Goal: Task Accomplishment & Management: Use online tool/utility

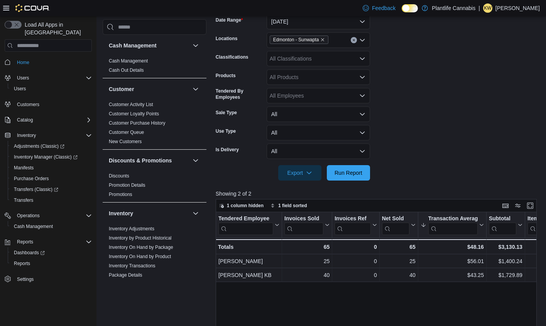
scroll to position [412, 0]
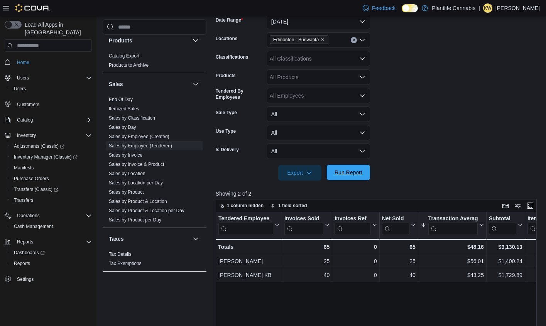
click at [349, 175] on span "Run Report" at bounding box center [349, 173] width 28 height 8
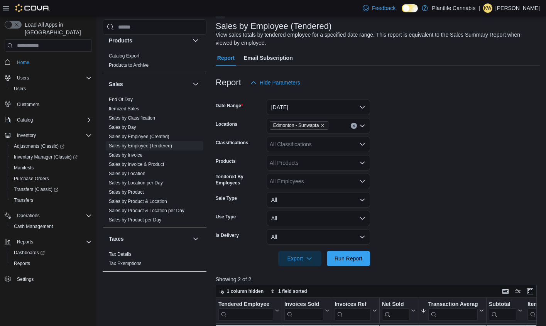
scroll to position [39, 0]
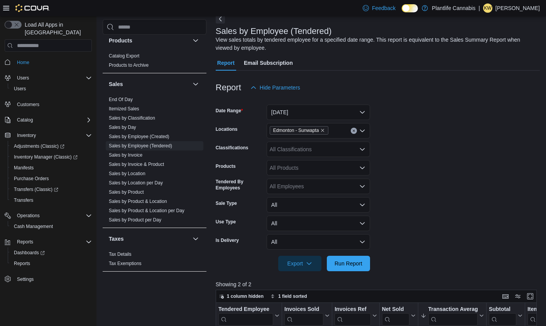
click at [135, 154] on link "Sales by Invoice" at bounding box center [126, 155] width 34 height 5
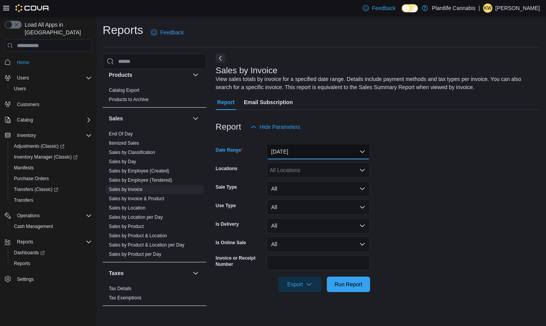
click at [308, 152] on button "[DATE]" at bounding box center [318, 151] width 103 height 15
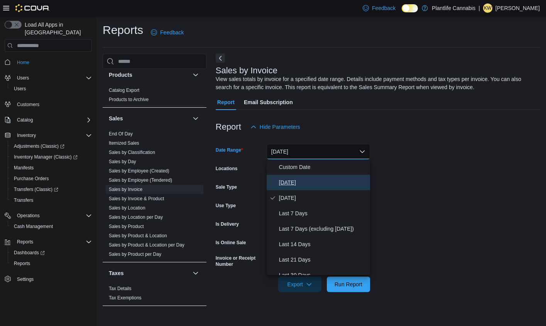
drag, startPoint x: 305, startPoint y: 185, endPoint x: 305, endPoint y: 181, distance: 3.9
click at [305, 184] on span "[DATE]" at bounding box center [323, 182] width 88 height 9
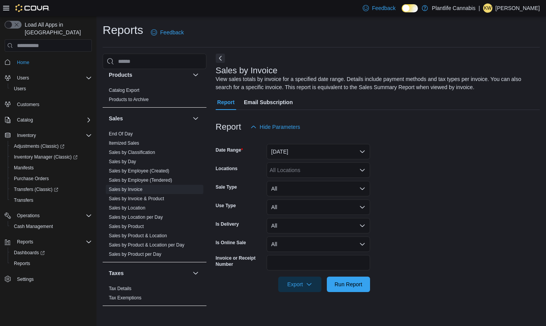
click at [305, 172] on div "All Locations" at bounding box center [318, 170] width 103 height 15
type input "*"
type input "****"
click at [318, 185] on span "Edmonton - Sunwapta" at bounding box center [314, 184] width 54 height 8
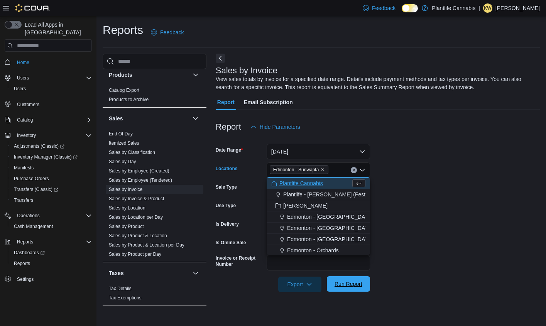
click at [354, 285] on span "Run Report" at bounding box center [349, 284] width 28 height 8
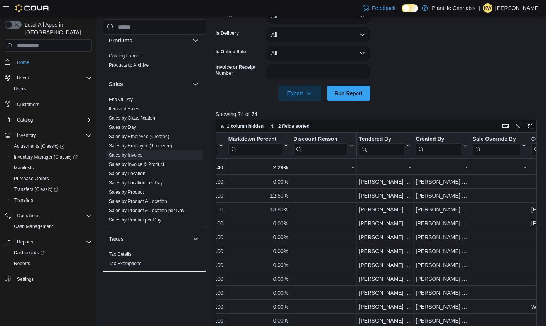
scroll to position [0, 843]
click at [383, 149] on input "search" at bounding box center [381, 149] width 46 height 12
type input "*"
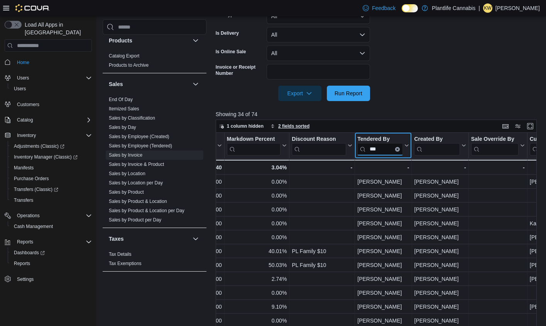
type input "***"
click at [282, 127] on span "2 fields sorted" at bounding box center [293, 126] width 31 height 6
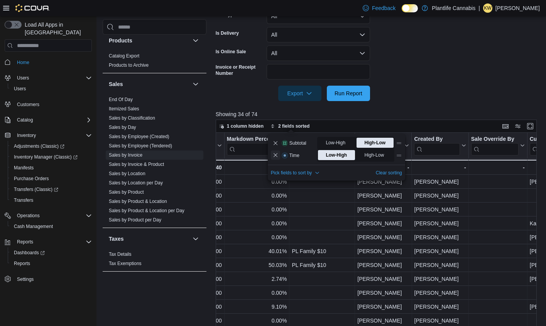
click at [275, 156] on button "Remove Time from data grid sort" at bounding box center [275, 155] width 9 height 9
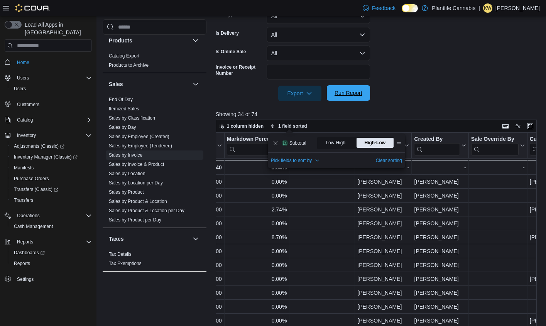
click at [353, 95] on span "Run Report" at bounding box center [349, 93] width 28 height 8
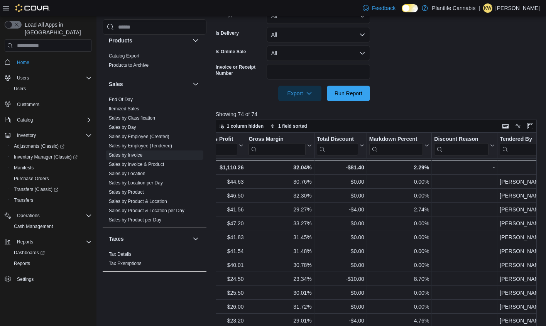
scroll to position [0, 698]
click at [514, 150] on input "search" at bounding box center [525, 149] width 46 height 12
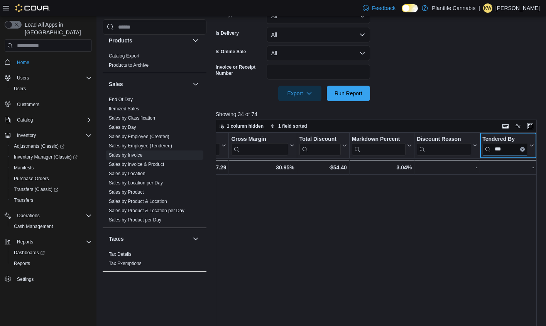
scroll to position [0, 0]
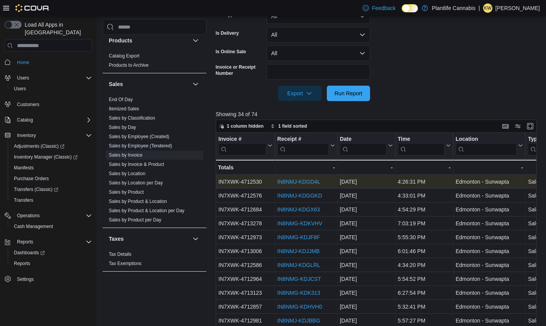
type input "***"
click at [302, 184] on link "IN8NMJ-KDGD4L" at bounding box center [298, 182] width 43 height 6
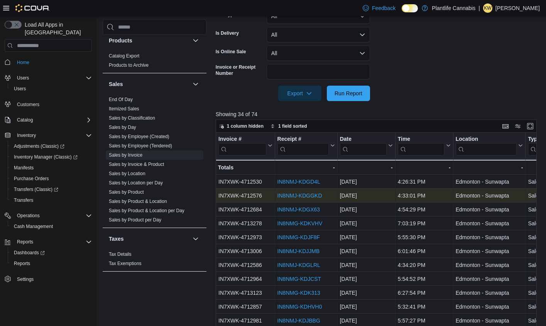
click at [310, 197] on link "IN8NMJ-KDGGKD" at bounding box center [299, 196] width 45 height 6
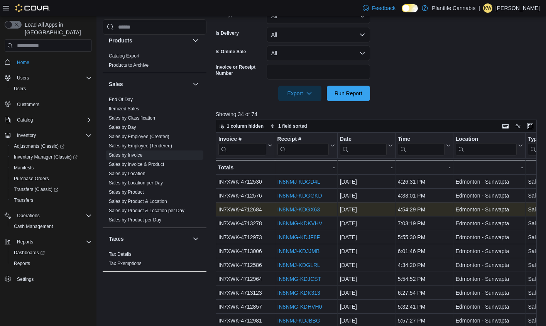
click at [298, 207] on link "IN8NMJ-KDGX63" at bounding box center [298, 210] width 42 height 6
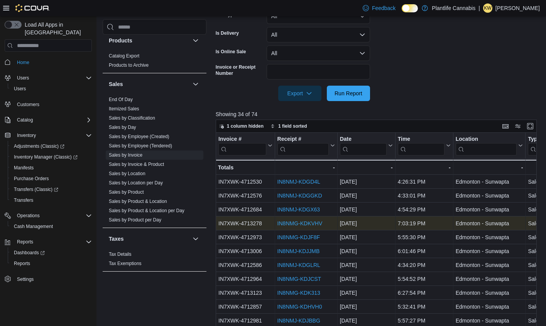
click at [292, 224] on link "IN8NMG-KDKVHV" at bounding box center [299, 223] width 45 height 6
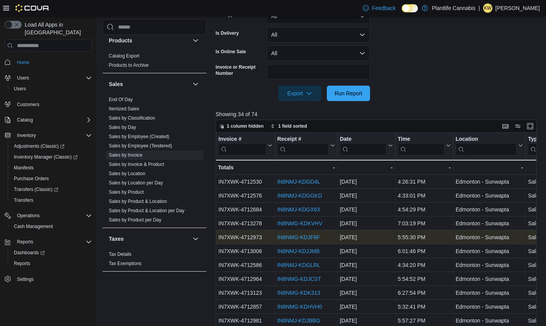
click at [305, 236] on link "IN8NMG-KDJF8F" at bounding box center [298, 237] width 42 height 6
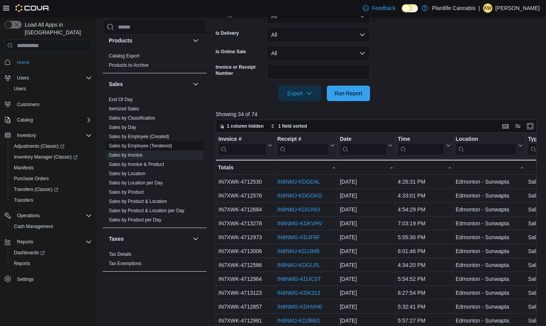
click at [134, 143] on link "Sales by Employee (Tendered)" at bounding box center [140, 145] width 63 height 5
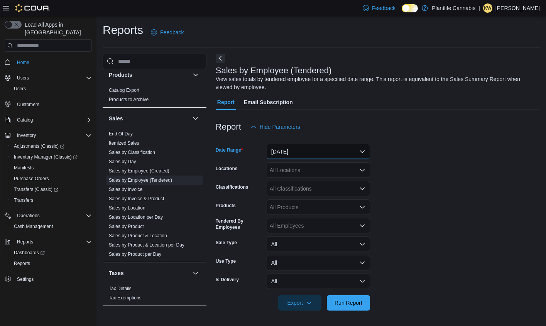
drag, startPoint x: 308, startPoint y: 157, endPoint x: 305, endPoint y: 163, distance: 6.7
click at [308, 157] on button "[DATE]" at bounding box center [318, 151] width 103 height 15
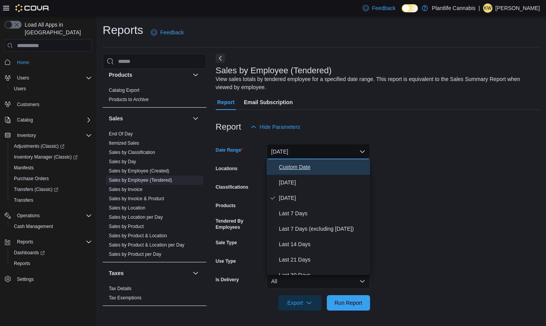
drag, startPoint x: 305, startPoint y: 163, endPoint x: 301, endPoint y: 171, distance: 8.8
click at [301, 171] on span "Custom Date" at bounding box center [323, 167] width 88 height 9
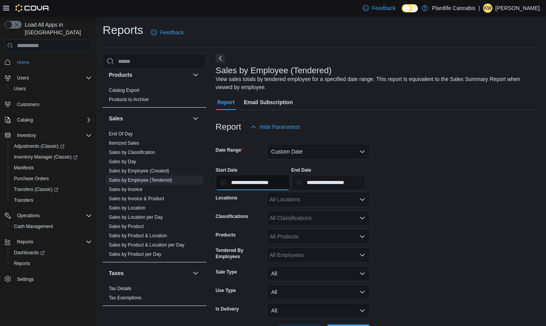
click at [283, 177] on input "**********" at bounding box center [253, 182] width 74 height 15
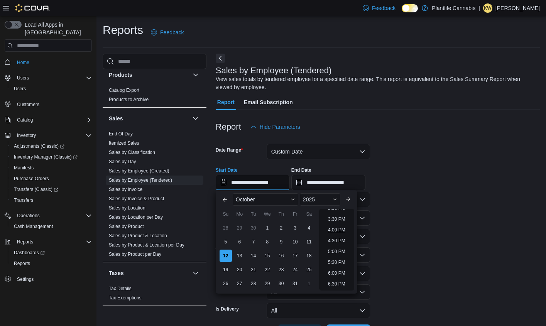
scroll to position [332, 0]
click at [341, 228] on li "4:00 PM" at bounding box center [337, 228] width 24 height 9
type input "**********"
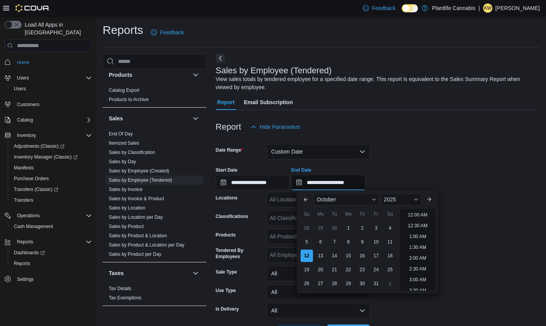
click at [361, 179] on input "**********" at bounding box center [329, 182] width 74 height 15
click at [422, 236] on li "6:00 PM" at bounding box center [418, 235] width 24 height 9
type input "**********"
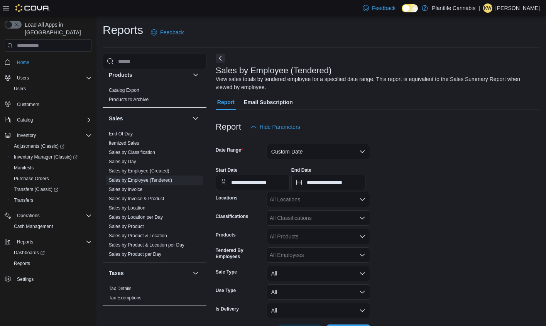
click at [297, 198] on div "All Locations" at bounding box center [318, 199] width 103 height 15
type input "***"
click at [300, 215] on span "Edmonton - Sunwapta" at bounding box center [314, 213] width 54 height 8
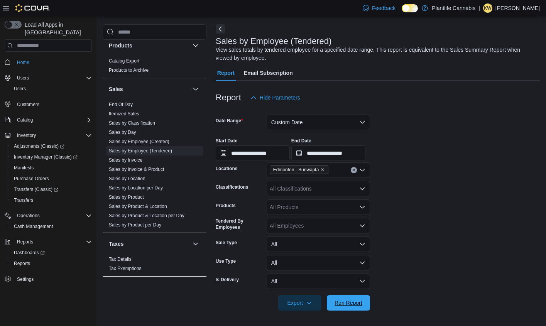
drag, startPoint x: 339, startPoint y: 297, endPoint x: 396, endPoint y: 259, distance: 68.5
click at [340, 297] on span "Run Report" at bounding box center [349, 302] width 34 height 15
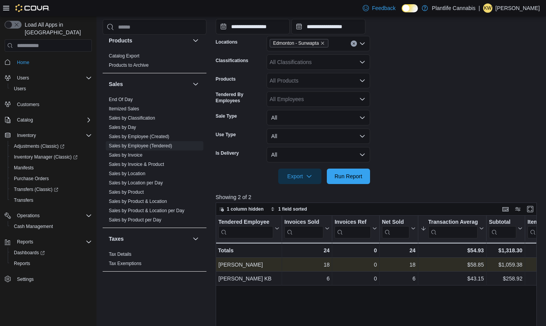
scroll to position [158, 0]
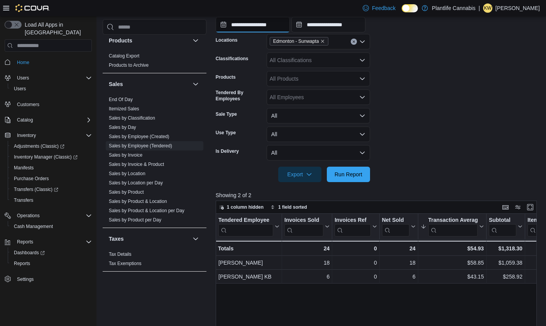
click at [280, 27] on input "**********" at bounding box center [253, 24] width 74 height 15
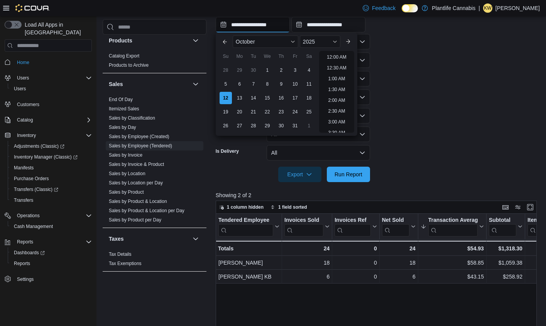
scroll to position [370, 0]
click at [344, 78] on li "6:00 PM" at bounding box center [337, 76] width 24 height 9
type input "**********"
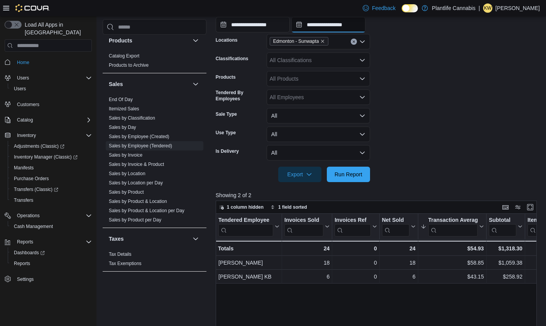
click at [347, 28] on input "**********" at bounding box center [329, 24] width 74 height 15
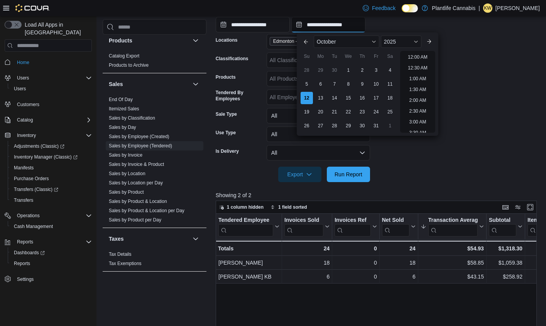
scroll to position [413, 0]
click at [409, 73] on li "8:00 PM" at bounding box center [418, 76] width 24 height 9
type input "**********"
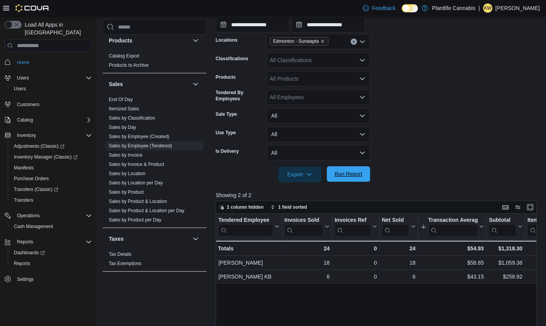
click at [356, 174] on span "Run Report" at bounding box center [349, 174] width 28 height 8
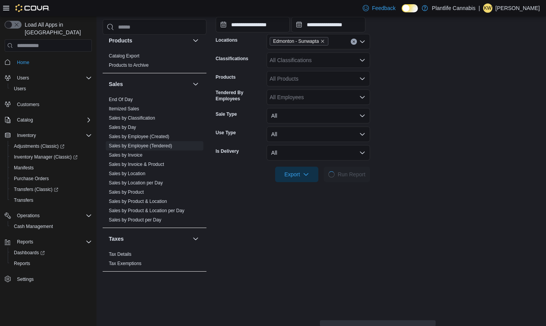
click at [434, 164] on div at bounding box center [378, 164] width 324 height 6
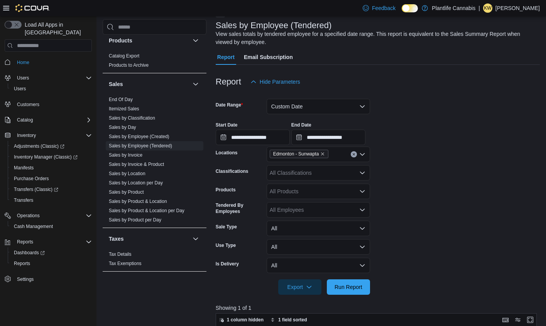
scroll to position [40, 0]
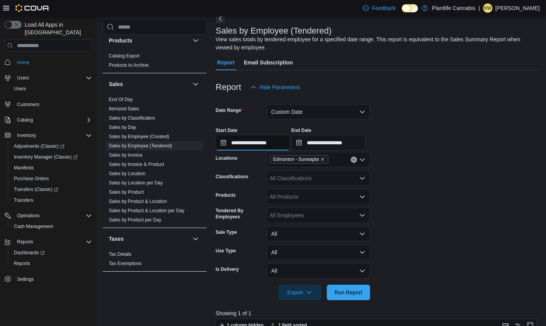
drag, startPoint x: 276, startPoint y: 141, endPoint x: 285, endPoint y: 150, distance: 12.8
click at [276, 141] on input "**********" at bounding box center [253, 142] width 74 height 15
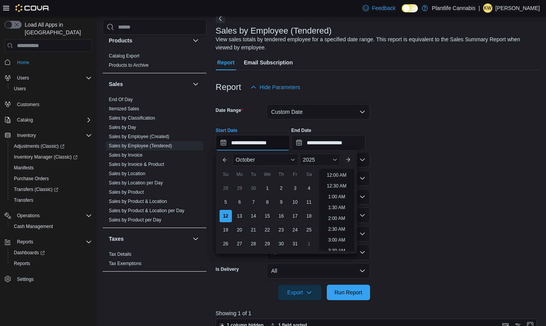
scroll to position [413, 0]
drag, startPoint x: 339, startPoint y: 195, endPoint x: 357, endPoint y: 146, distance: 52.5
click at [339, 195] on li "8:00 PM" at bounding box center [337, 194] width 24 height 9
type input "**********"
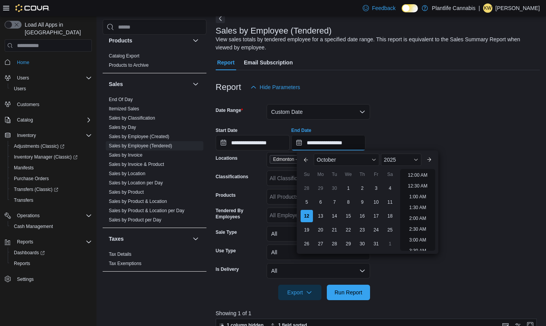
click at [359, 139] on input "**********" at bounding box center [329, 142] width 74 height 15
click at [419, 213] on li "10:00 PM" at bounding box center [418, 212] width 26 height 9
type input "**********"
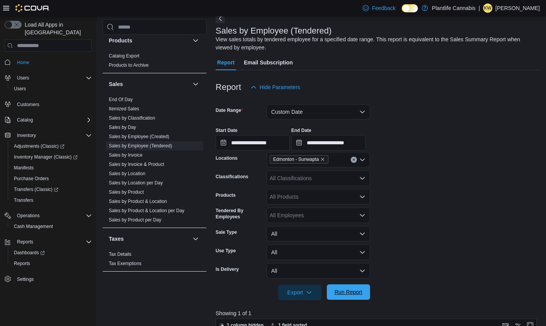
click at [360, 295] on span "Run Report" at bounding box center [349, 292] width 28 height 8
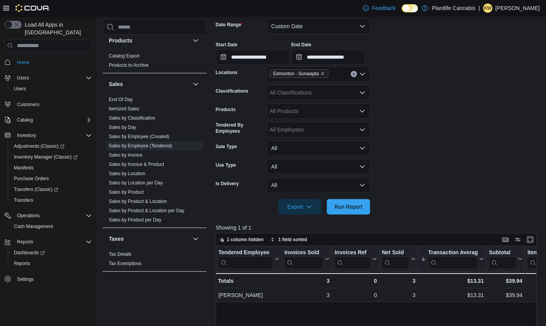
scroll to position [126, 0]
click at [140, 153] on link "Sales by Invoice" at bounding box center [126, 155] width 34 height 5
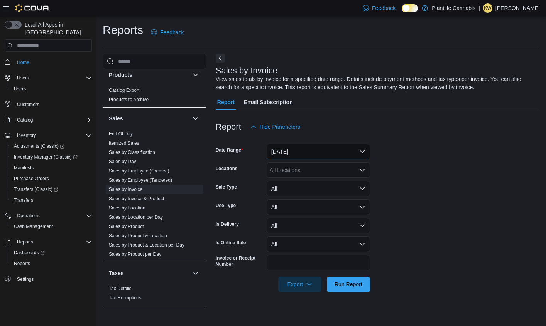
click at [317, 154] on button "[DATE]" at bounding box center [318, 151] width 103 height 15
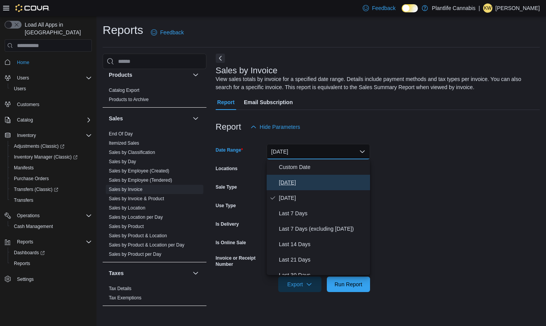
click at [305, 184] on span "[DATE]" at bounding box center [323, 182] width 88 height 9
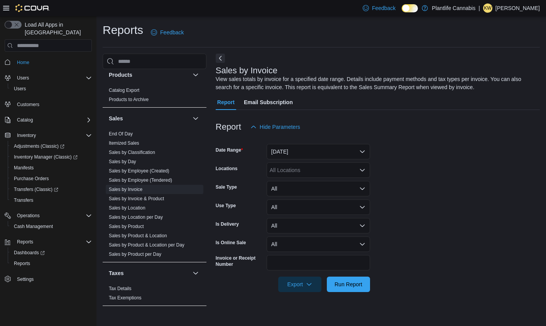
click at [310, 166] on div "All Locations" at bounding box center [318, 170] width 103 height 15
type input "***"
click at [316, 180] on span "Edmonton - Sunwapta" at bounding box center [314, 184] width 54 height 8
click at [322, 150] on button "[DATE]" at bounding box center [318, 151] width 103 height 15
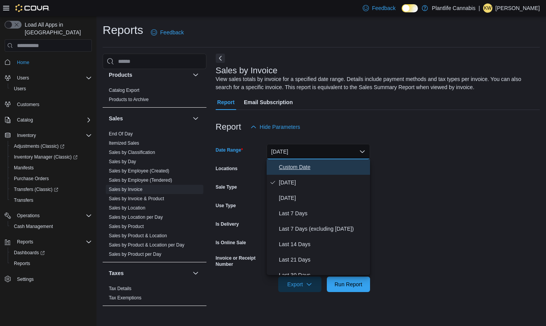
click at [307, 171] on span "Custom Date" at bounding box center [323, 167] width 88 height 9
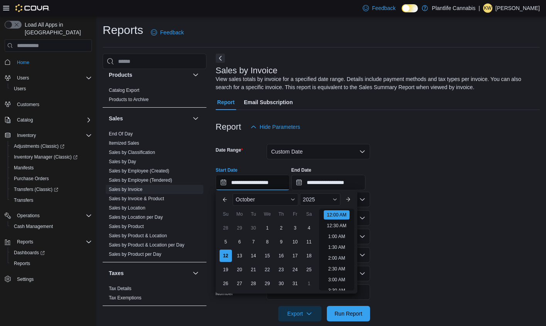
click at [283, 188] on input "**********" at bounding box center [253, 182] width 74 height 15
click at [340, 225] on li "7:00 PM" at bounding box center [337, 223] width 24 height 9
type input "**********"
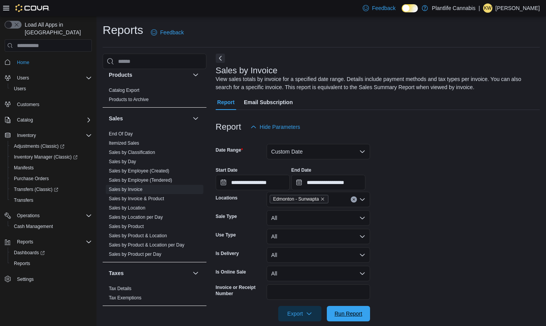
drag, startPoint x: 353, startPoint y: 309, endPoint x: 374, endPoint y: 298, distance: 23.5
click at [353, 308] on span "Run Report" at bounding box center [349, 313] width 34 height 15
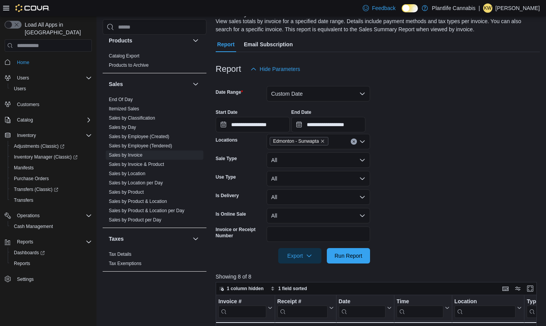
scroll to position [95, 0]
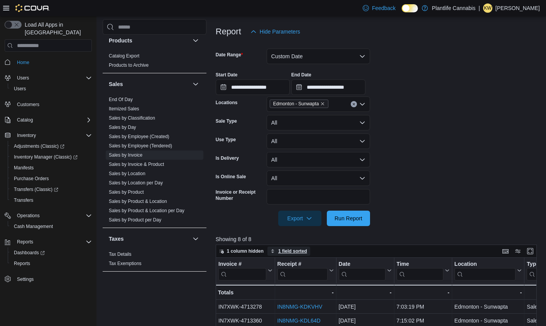
click at [288, 253] on span "1 field sorted" at bounding box center [292, 251] width 29 height 6
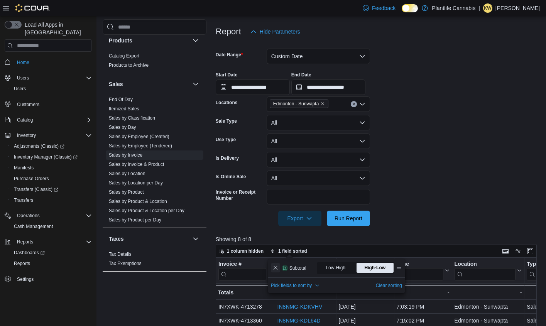
click at [276, 269] on button "Remove Subtotal from data grid sort" at bounding box center [275, 267] width 9 height 9
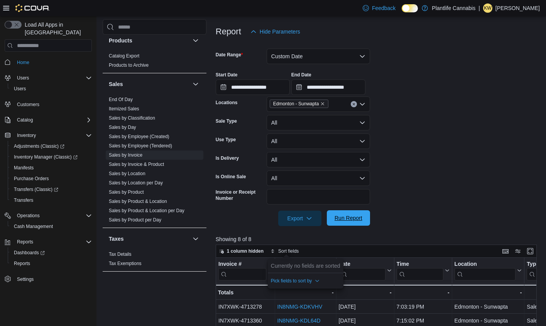
click at [344, 219] on span "Run Report" at bounding box center [349, 218] width 28 height 8
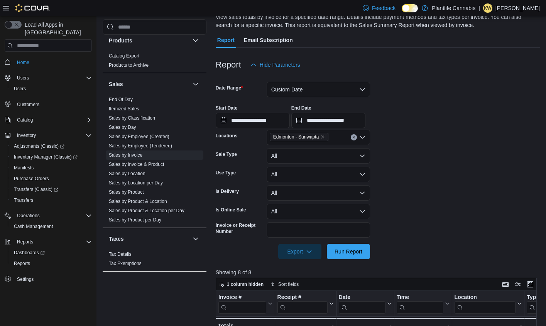
scroll to position [59, 0]
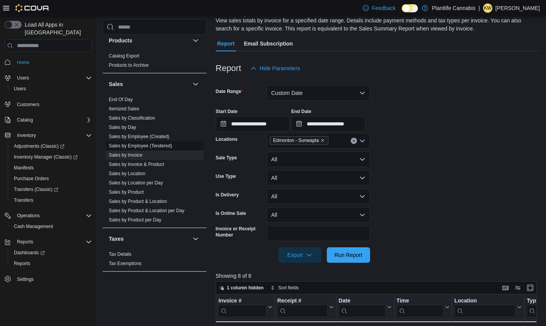
click at [154, 144] on link "Sales by Employee (Tendered)" at bounding box center [140, 145] width 63 height 5
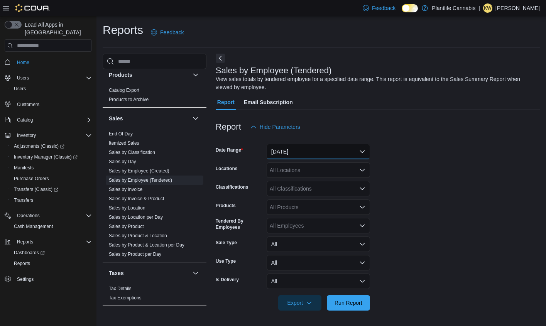
click at [303, 151] on button "[DATE]" at bounding box center [318, 151] width 103 height 15
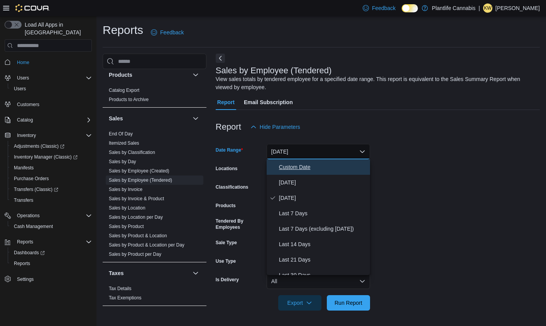
click at [296, 165] on span "Custom Date" at bounding box center [323, 167] width 88 height 9
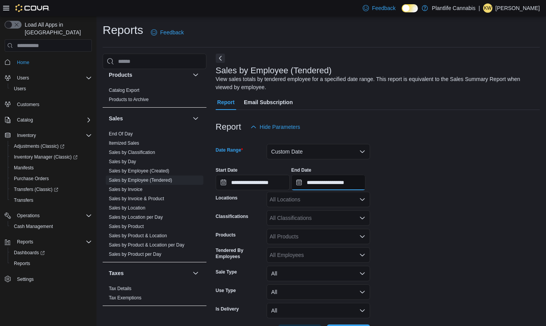
click at [339, 185] on input "**********" at bounding box center [329, 182] width 74 height 15
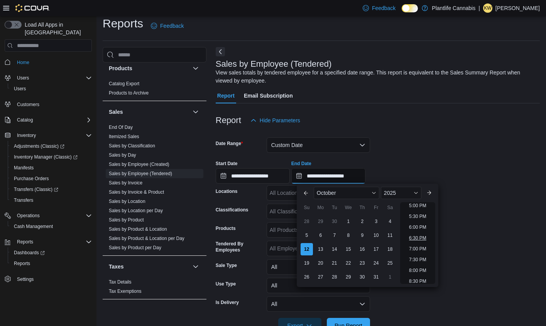
scroll to position [6, 0]
click at [419, 230] on li "6:00 PM" at bounding box center [418, 228] width 24 height 9
type input "**********"
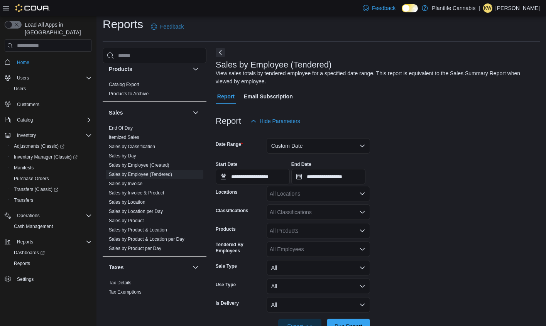
drag, startPoint x: 360, startPoint y: 319, endPoint x: 365, endPoint y: 315, distance: 6.1
click at [360, 319] on div at bounding box center [378, 316] width 324 height 6
drag, startPoint x: 359, startPoint y: 324, endPoint x: 400, endPoint y: 297, distance: 49.5
click at [359, 323] on span "Run Report" at bounding box center [349, 327] width 28 height 8
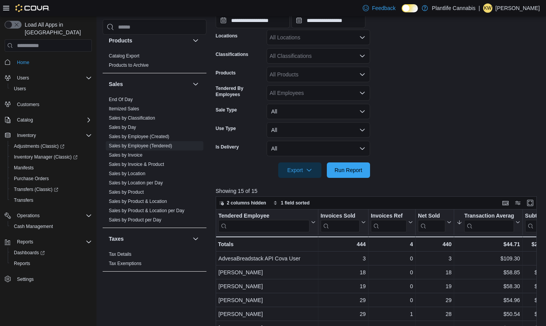
scroll to position [154, 0]
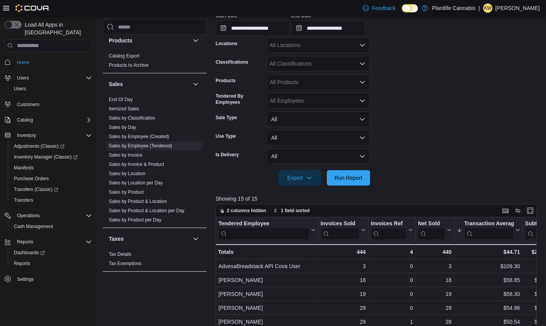
click at [292, 50] on div "All Locations" at bounding box center [318, 44] width 103 height 15
type input "***"
click at [295, 57] on span "Edmonton - Sunwapta" at bounding box center [314, 58] width 54 height 8
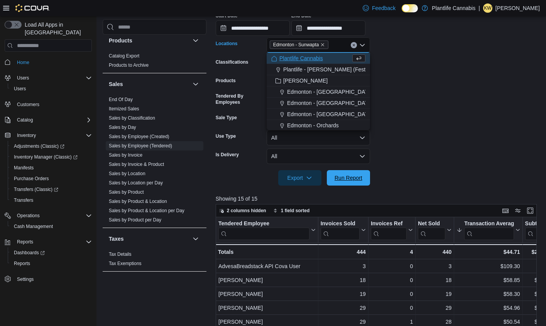
drag, startPoint x: 341, startPoint y: 178, endPoint x: 391, endPoint y: 161, distance: 52.5
click at [342, 178] on span "Run Report" at bounding box center [349, 178] width 28 height 8
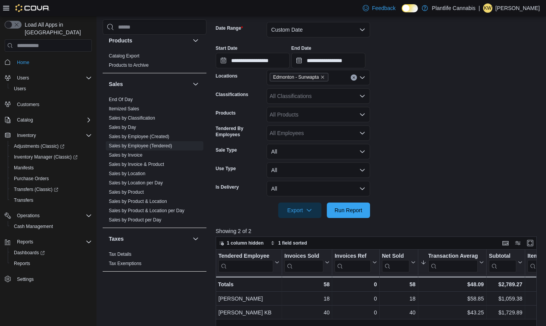
scroll to position [113, 0]
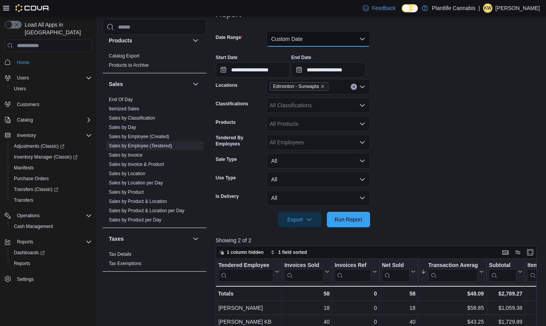
click at [291, 44] on button "Custom Date" at bounding box center [318, 38] width 103 height 15
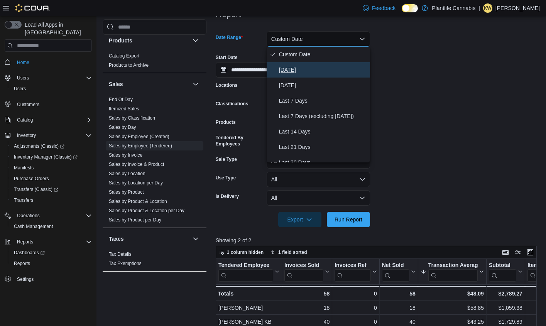
click at [294, 71] on span "[DATE]" at bounding box center [323, 69] width 88 height 9
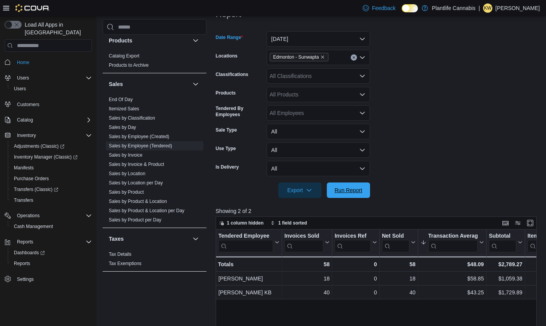
drag, startPoint x: 351, startPoint y: 193, endPoint x: 384, endPoint y: 180, distance: 35.6
click at [352, 192] on span "Run Report" at bounding box center [349, 191] width 28 height 8
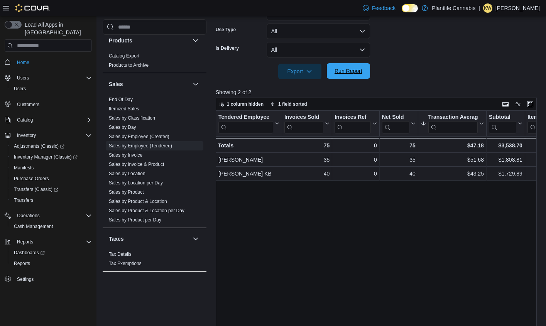
drag, startPoint x: 346, startPoint y: 70, endPoint x: 332, endPoint y: 77, distance: 15.9
click at [346, 70] on span "Run Report" at bounding box center [349, 71] width 28 height 8
click at [356, 73] on span "Run Report" at bounding box center [349, 71] width 28 height 8
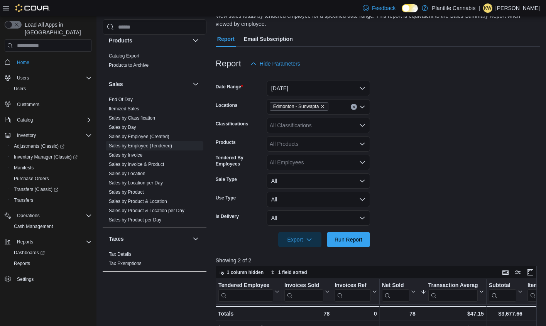
scroll to position [51, 0]
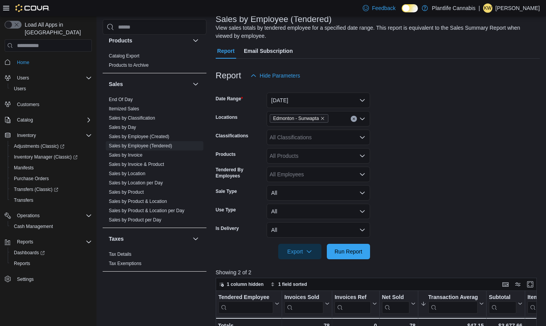
click at [313, 134] on div "All Classifications" at bounding box center [318, 137] width 103 height 15
type input "***"
click at [311, 149] on span "Accessory Group" at bounding box center [303, 151] width 41 height 8
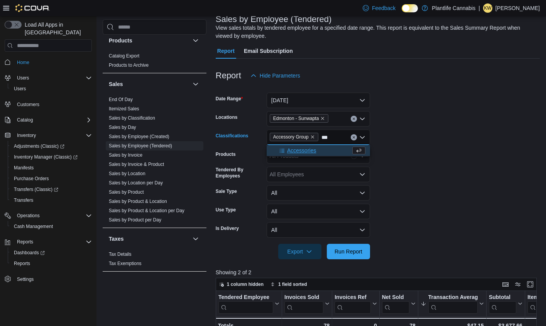
type input "***"
click at [311, 151] on span "Accessories" at bounding box center [301, 151] width 29 height 8
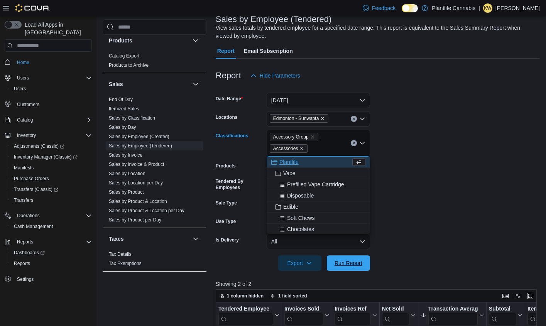
click at [352, 263] on span "Run Report" at bounding box center [349, 263] width 28 height 8
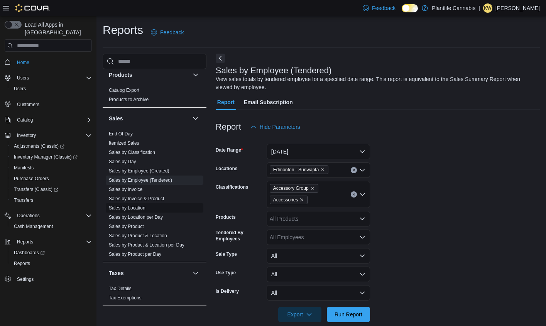
drag, startPoint x: 134, startPoint y: 209, endPoint x: 142, endPoint y: 211, distance: 8.0
click at [134, 209] on link "Sales by Location" at bounding box center [127, 207] width 37 height 5
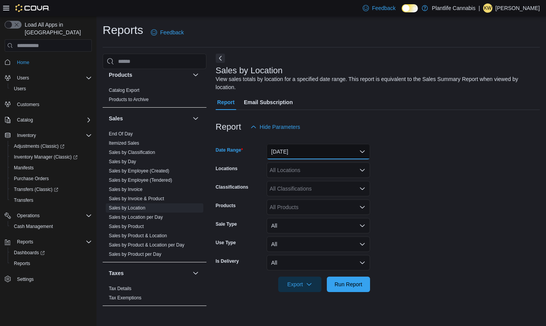
click at [312, 151] on button "[DATE]" at bounding box center [318, 151] width 103 height 15
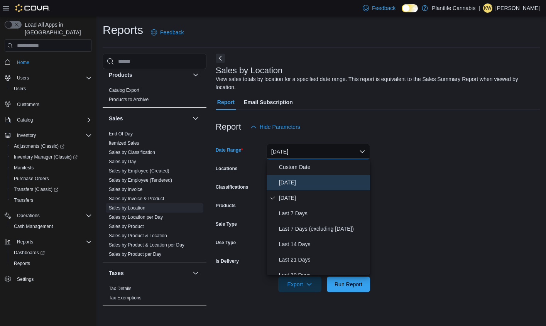
click at [305, 182] on span "[DATE]" at bounding box center [323, 182] width 88 height 9
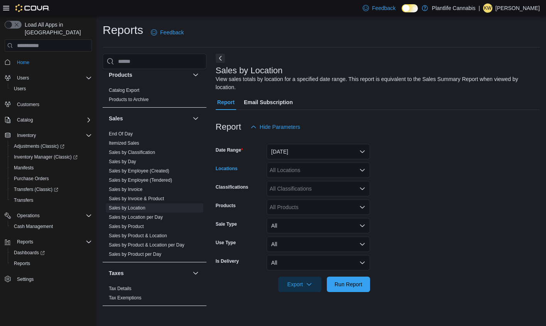
click at [303, 167] on div "All Locations" at bounding box center [318, 170] width 103 height 15
type input "*"
type input "***"
click at [303, 183] on span "Edmonton - Sunwapta" at bounding box center [314, 184] width 54 height 8
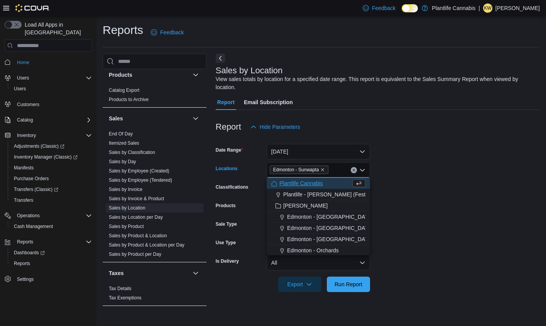
click at [429, 182] on form "Date Range [DATE] Locations [GEOGRAPHIC_DATA] - [GEOGRAPHIC_DATA] Combo box. Se…" at bounding box center [378, 214] width 324 height 158
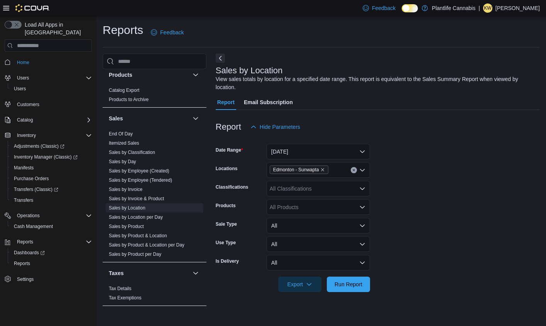
click at [327, 189] on div "All Classifications" at bounding box center [318, 188] width 103 height 15
type input "***"
click at [313, 201] on span "Accessory Group" at bounding box center [303, 202] width 41 height 8
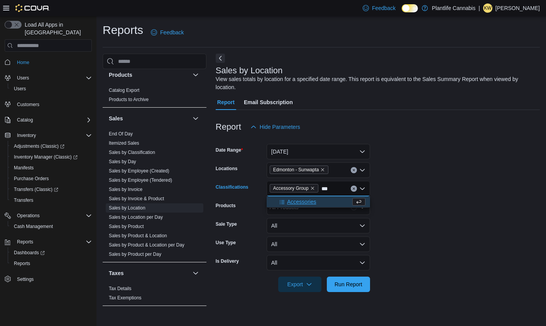
type input "***"
click at [312, 203] on span "Accessories" at bounding box center [301, 202] width 29 height 8
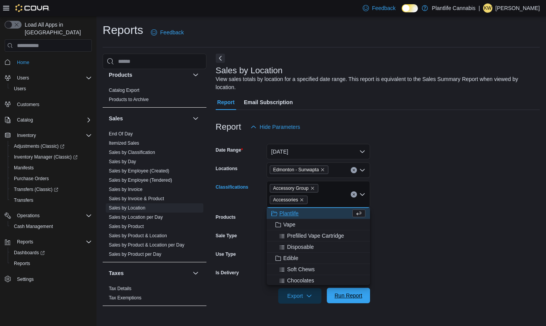
click at [363, 293] on span "Run Report" at bounding box center [349, 295] width 34 height 15
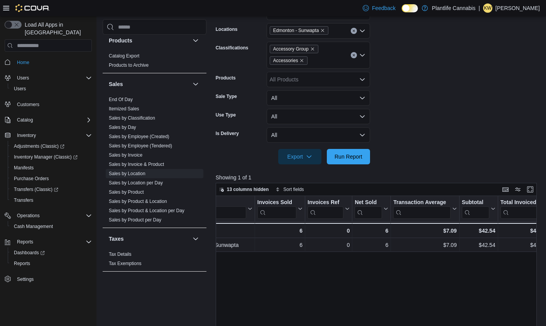
scroll to position [112, 0]
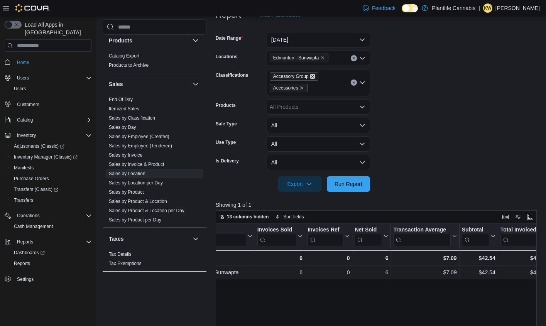
click at [315, 77] on icon "Remove Accessory Group from selection in this group" at bounding box center [312, 76] width 5 height 5
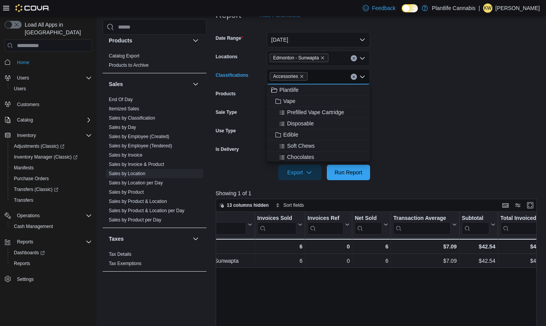
click at [306, 76] on span "Accessories" at bounding box center [289, 76] width 38 height 8
click at [302, 76] on icon "Remove Accessories from selection in this group" at bounding box center [302, 76] width 5 height 5
click at [351, 180] on div "Export Run Report" at bounding box center [293, 172] width 154 height 15
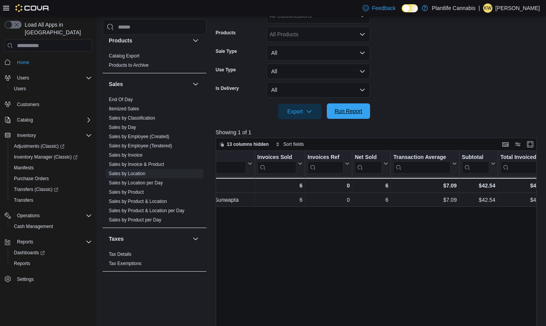
scroll to position [174, 0]
click at [346, 114] on span "Run Report" at bounding box center [349, 110] width 28 height 8
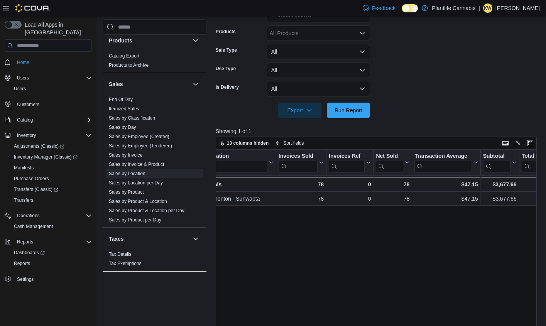
scroll to position [0, 32]
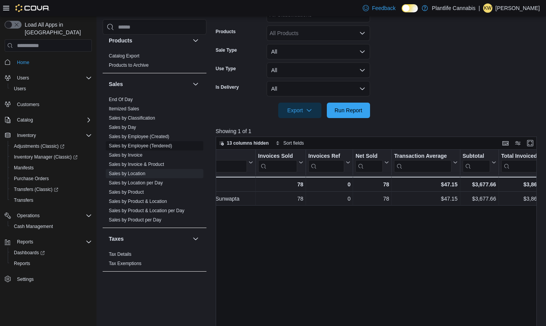
click at [148, 148] on link "Sales by Employee (Tendered)" at bounding box center [140, 145] width 63 height 5
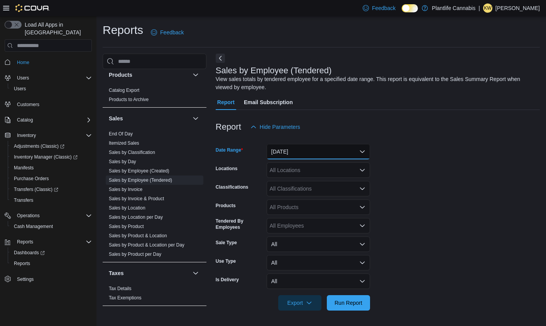
click at [314, 155] on button "[DATE]" at bounding box center [318, 151] width 103 height 15
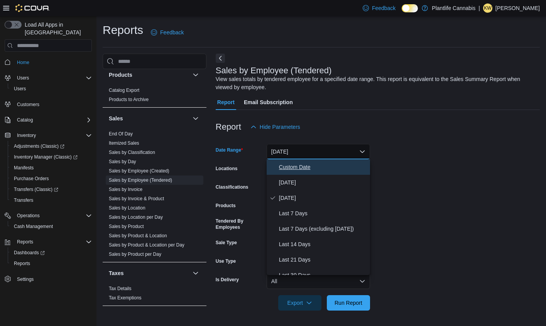
click at [305, 166] on span "Custom Date" at bounding box center [323, 167] width 88 height 9
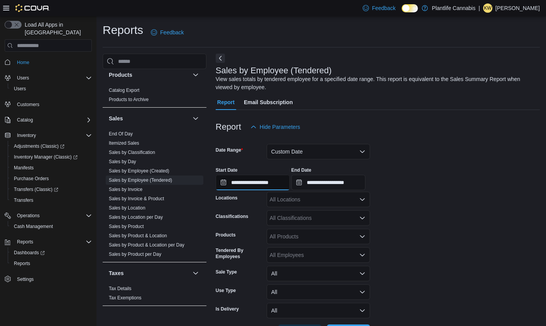
click at [280, 175] on input "**********" at bounding box center [253, 182] width 74 height 15
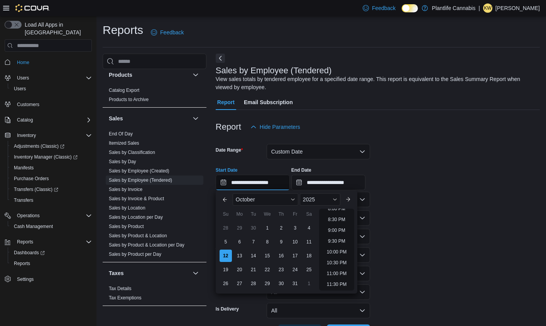
scroll to position [435, 0]
click at [341, 212] on li "8:00 PM" at bounding box center [337, 212] width 24 height 9
type input "**********"
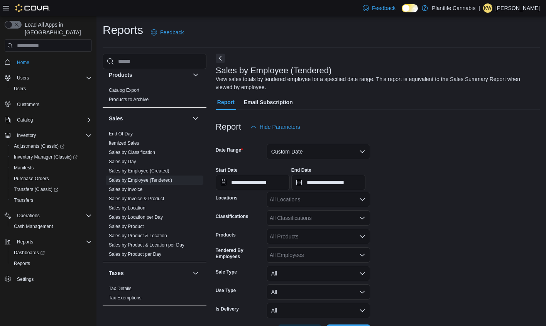
click at [329, 198] on div "All Locations" at bounding box center [318, 199] width 103 height 15
type input "***"
click at [331, 211] on span "Edmonton - Sunwapta" at bounding box center [314, 213] width 54 height 8
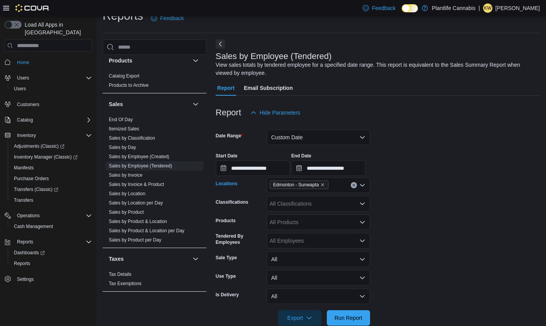
scroll to position [29, 0]
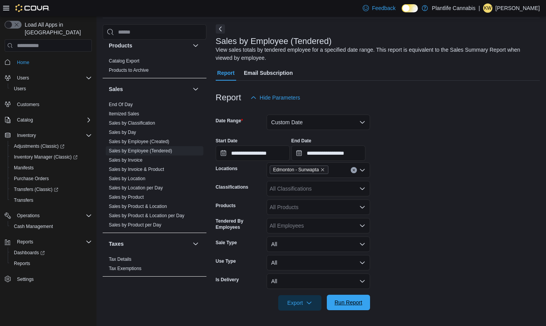
drag, startPoint x: 353, startPoint y: 305, endPoint x: 357, endPoint y: 304, distance: 4.4
click at [353, 305] on span "Run Report" at bounding box center [349, 303] width 28 height 8
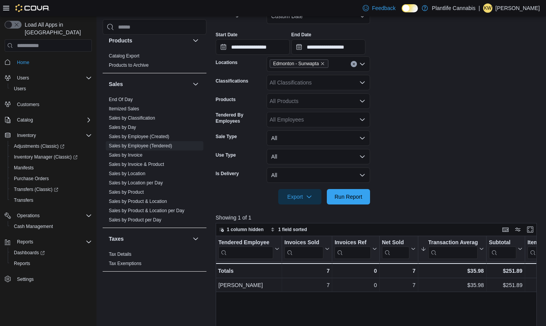
scroll to position [138, 0]
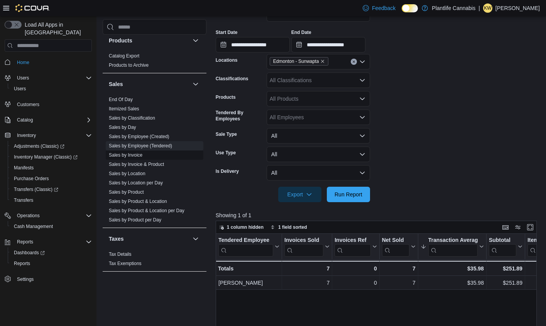
click at [130, 154] on link "Sales by Invoice" at bounding box center [126, 155] width 34 height 5
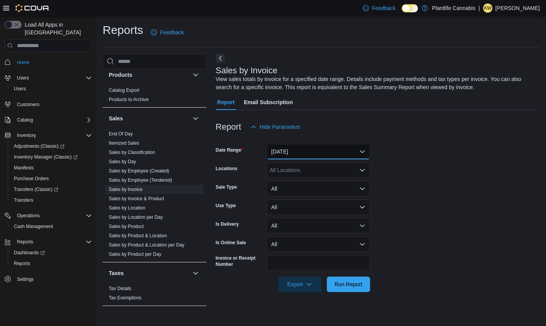
click at [314, 153] on button "[DATE]" at bounding box center [318, 151] width 103 height 15
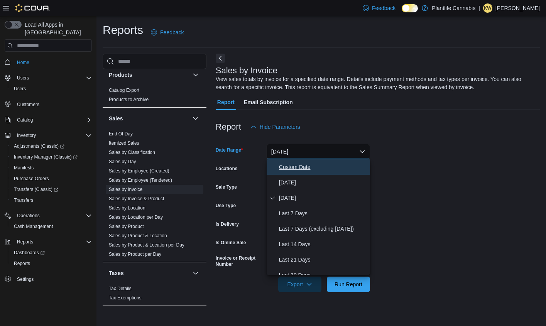
click at [299, 168] on span "Custom Date" at bounding box center [323, 167] width 88 height 9
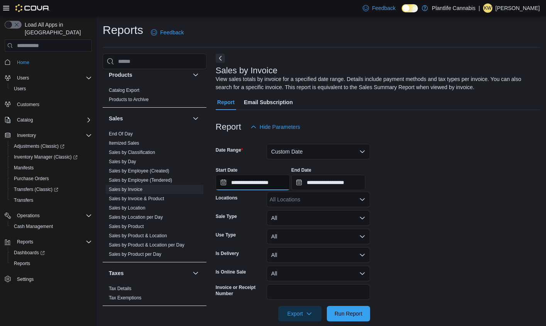
click at [274, 180] on input "**********" at bounding box center [253, 182] width 74 height 15
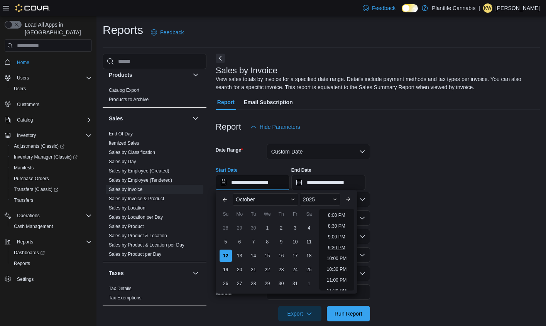
scroll to position [432, 0]
click at [339, 245] on li "9:30 PM" at bounding box center [337, 247] width 24 height 9
type input "**********"
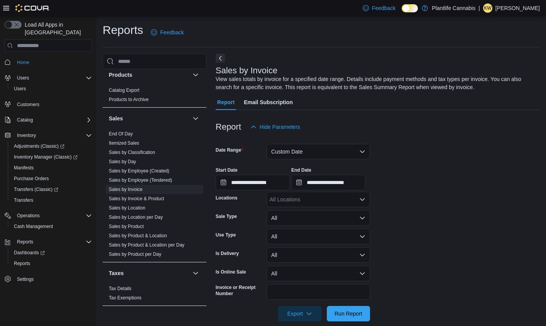
click at [335, 200] on div "All Locations" at bounding box center [318, 199] width 103 height 15
type input "***"
click at [336, 212] on span "Edmonton - Sunwapta" at bounding box center [314, 213] width 54 height 8
drag, startPoint x: 354, startPoint y: 311, endPoint x: 405, endPoint y: 288, distance: 56.2
click at [354, 310] on span "Run Report" at bounding box center [349, 313] width 34 height 15
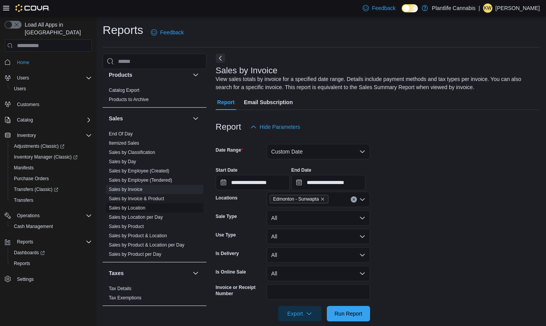
click at [137, 207] on link "Sales by Location" at bounding box center [127, 207] width 37 height 5
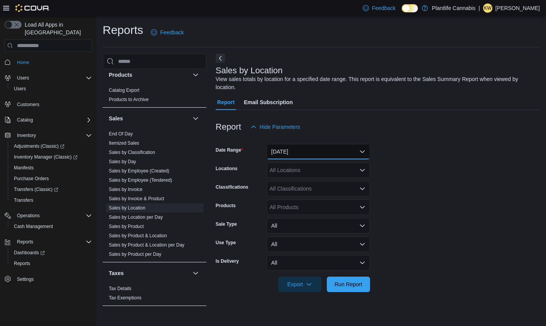
click at [299, 156] on button "[DATE]" at bounding box center [318, 151] width 103 height 15
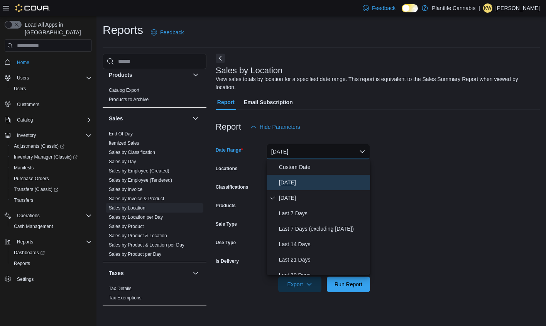
click at [298, 180] on span "[DATE]" at bounding box center [323, 182] width 88 height 9
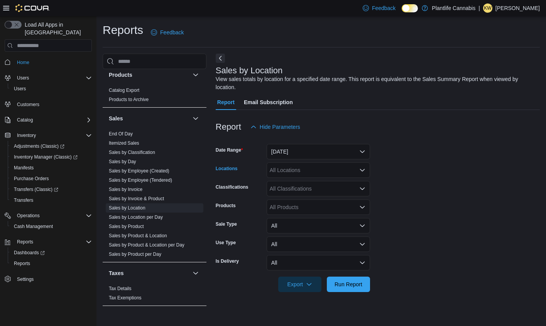
click at [300, 170] on div "All Locations" at bounding box center [318, 170] width 103 height 15
type input "***"
drag, startPoint x: 309, startPoint y: 181, endPoint x: 352, endPoint y: 266, distance: 95.2
click at [309, 182] on span "Edmonton - Sunwapta" at bounding box center [314, 184] width 54 height 8
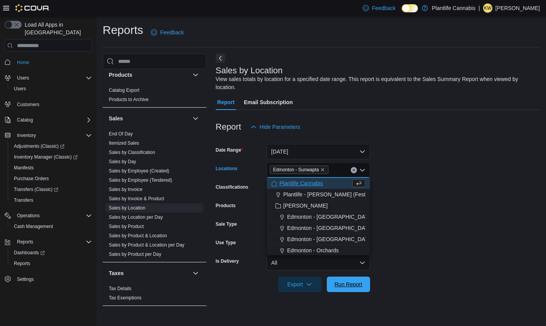
drag, startPoint x: 354, startPoint y: 290, endPoint x: 392, endPoint y: 248, distance: 56.6
click at [354, 290] on span "Run Report" at bounding box center [349, 284] width 34 height 15
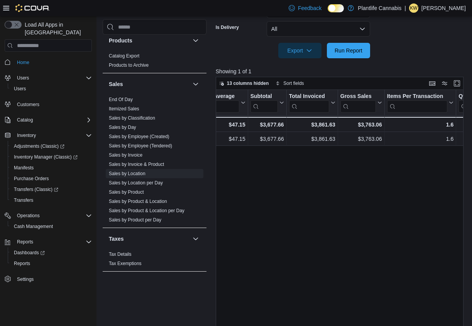
scroll to position [0, 244]
